Goal: Find specific page/section: Find specific page/section

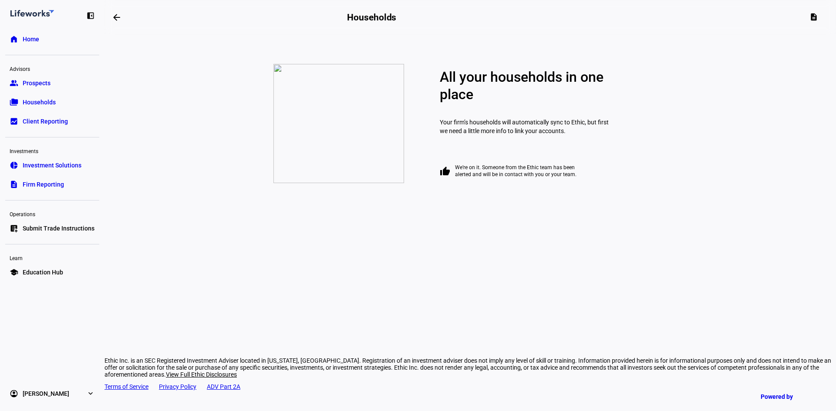
click at [39, 84] on span "Prospects" at bounding box center [37, 83] width 28 height 9
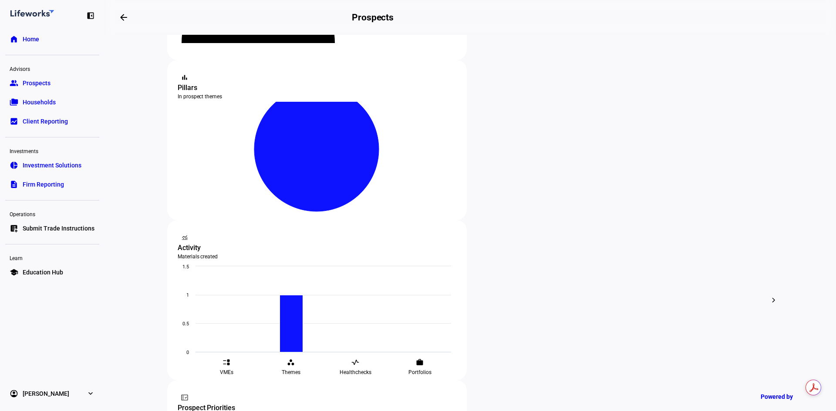
scroll to position [126, 0]
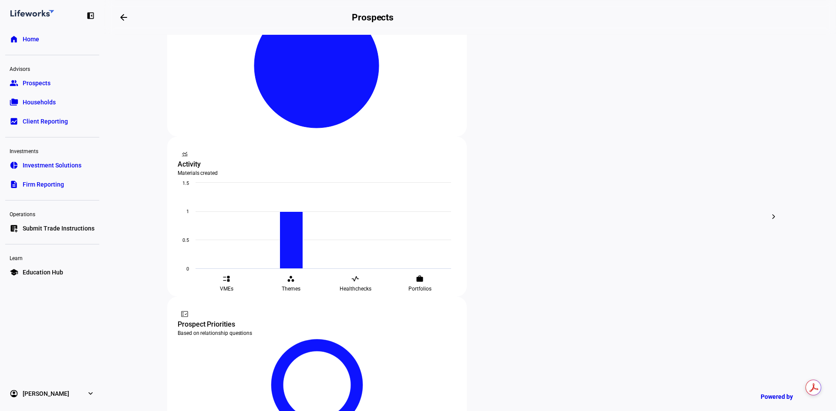
scroll to position [213, 0]
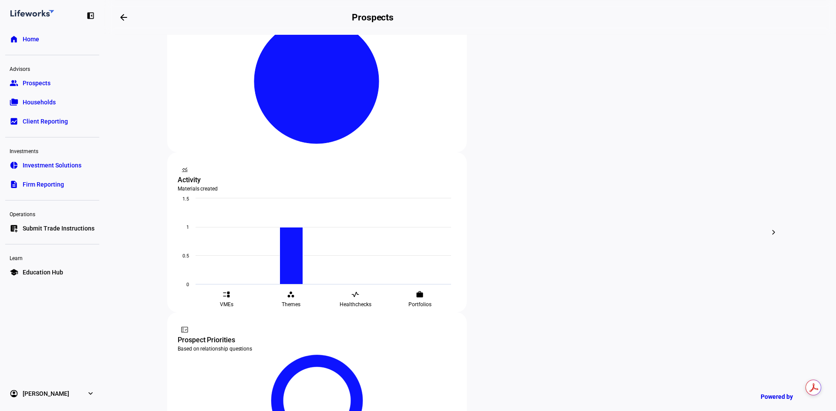
click at [32, 103] on span "Households" at bounding box center [39, 102] width 33 height 9
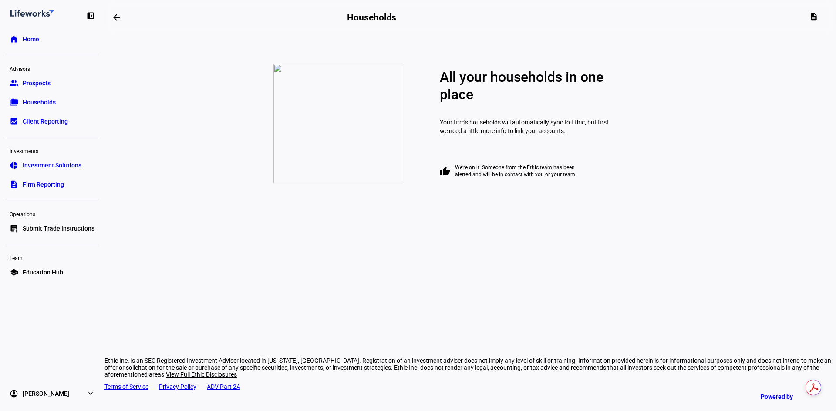
click at [41, 86] on span "Prospects" at bounding box center [37, 83] width 28 height 9
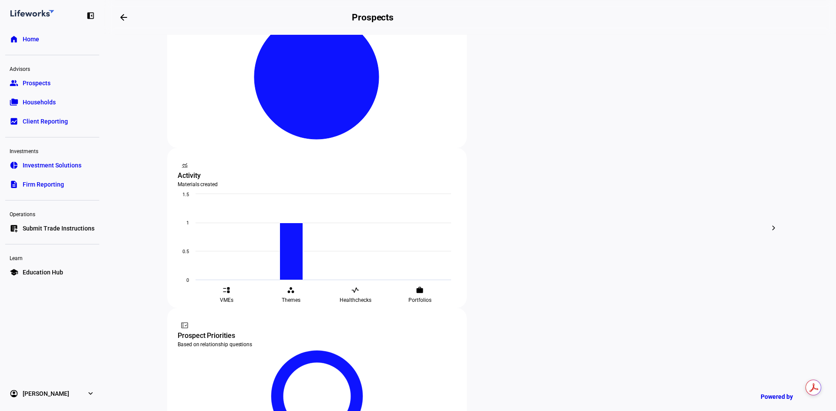
scroll to position [174, 0]
